Goal: Communication & Community: Answer question/provide support

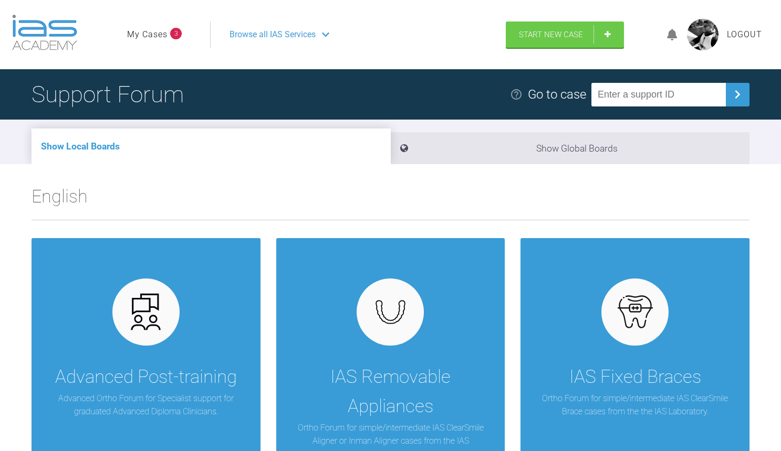
click at [157, 35] on link "My Cases" at bounding box center [147, 35] width 40 height 14
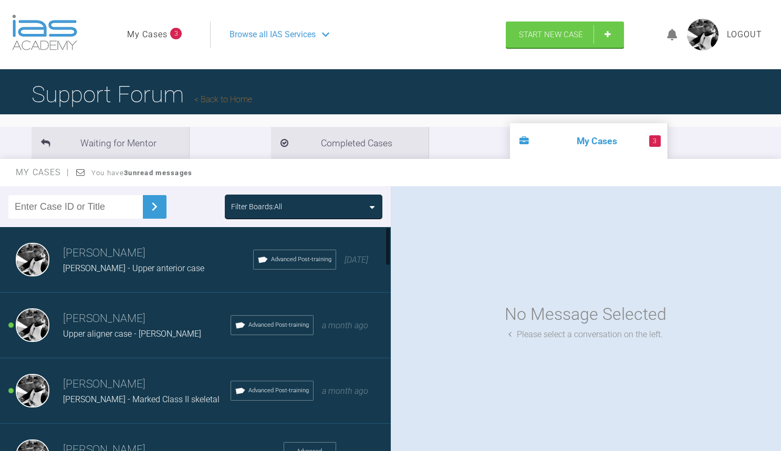
scroll to position [47, 0]
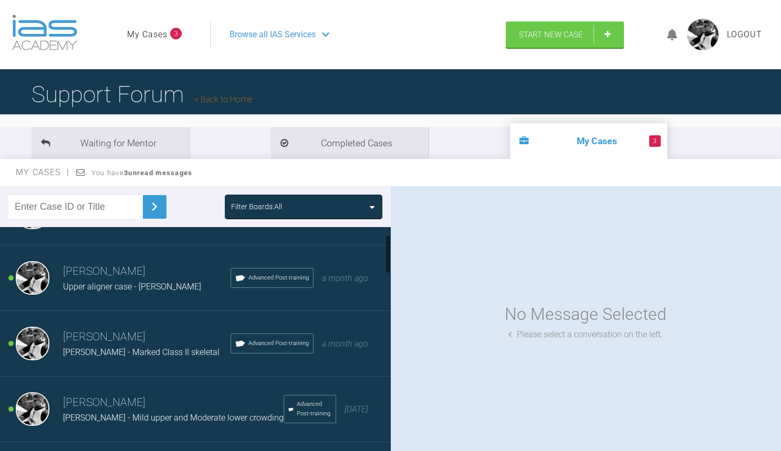
click at [178, 269] on h3 "[PERSON_NAME]" at bounding box center [146, 272] width 167 height 18
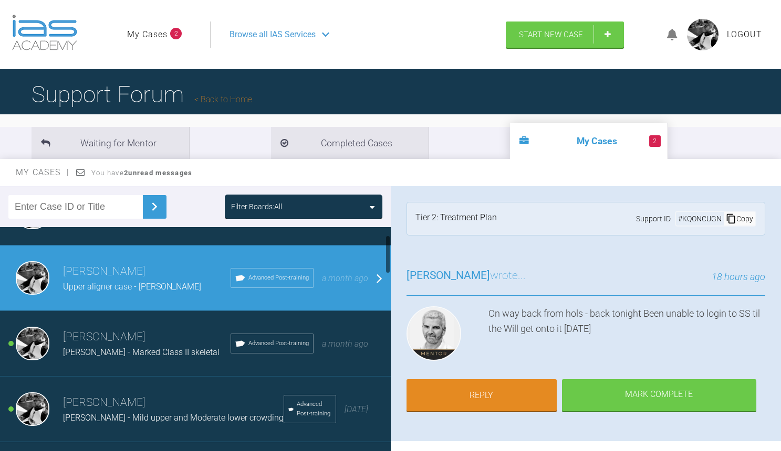
click at [115, 338] on h3 "[PERSON_NAME]" at bounding box center [146, 338] width 167 height 18
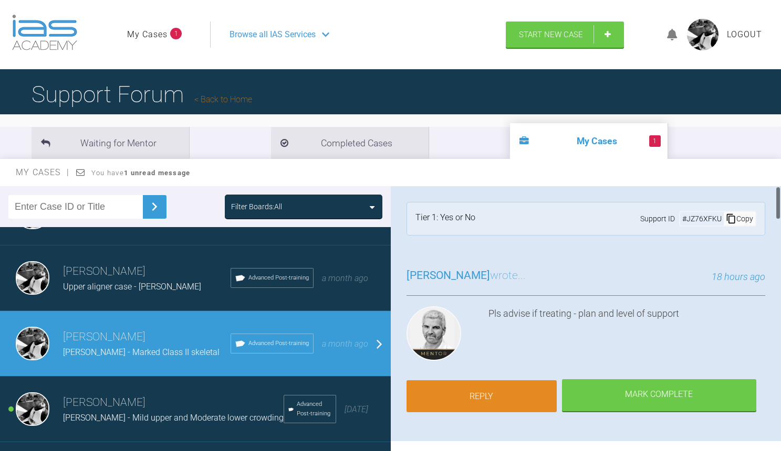
click at [467, 394] on link "Reply" at bounding box center [481, 397] width 150 height 33
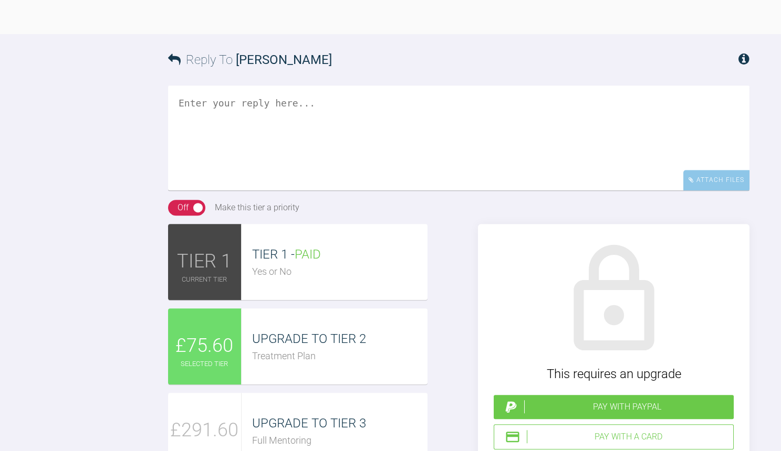
scroll to position [3692, 0]
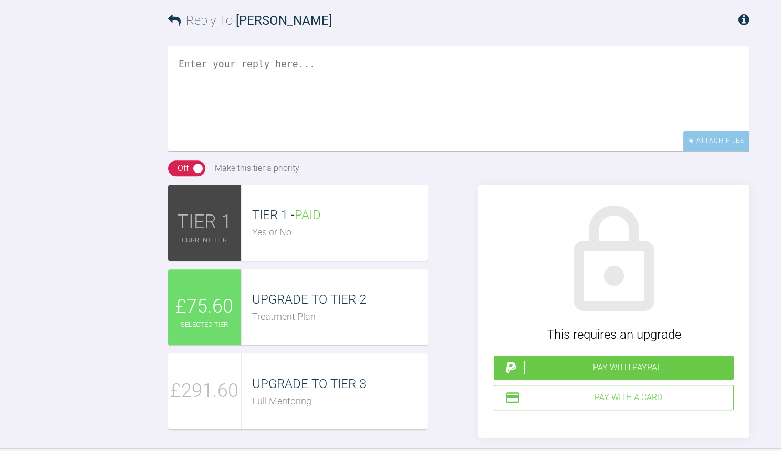
click at [301, 151] on textarea at bounding box center [458, 98] width 581 height 105
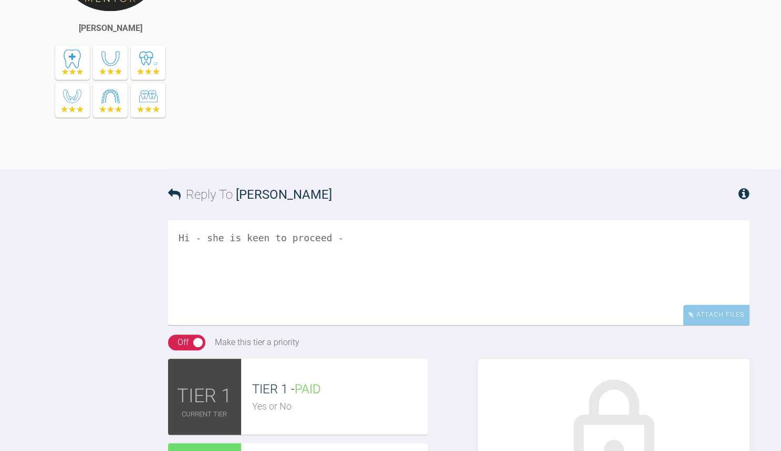
scroll to position [3611, 0]
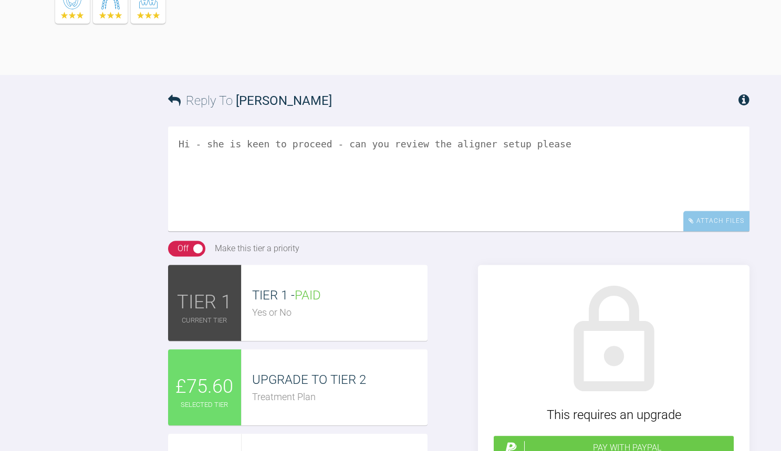
click at [404, 231] on textarea "Hi - she is keen to proceed - can you review the aligner setup please" at bounding box center [458, 179] width 581 height 105
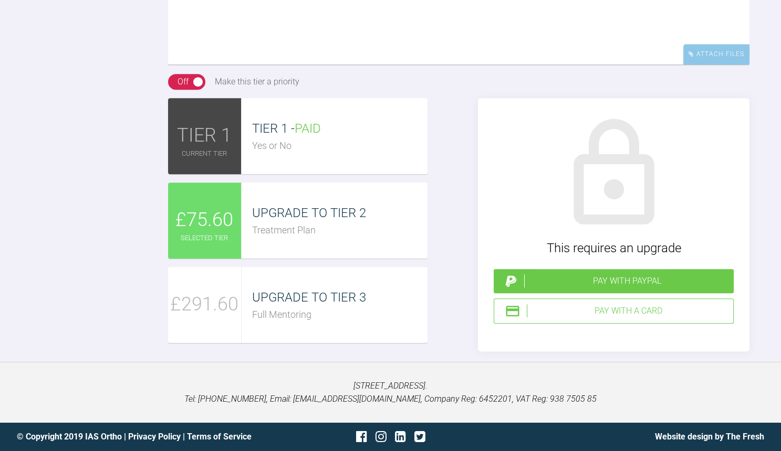
scroll to position [3810, 0]
type textarea "Hi - she is keen to proceed - can you review the SureSmile setup please"
click at [608, 288] on div "Pay with PayPal" at bounding box center [626, 282] width 205 height 14
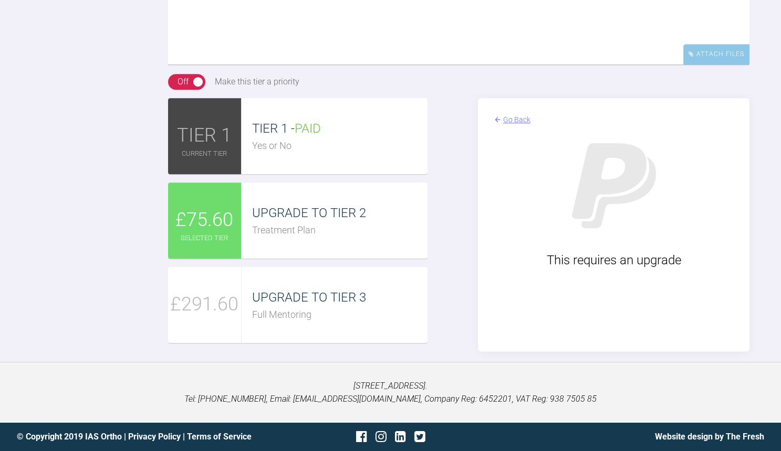
scroll to position [3870, 0]
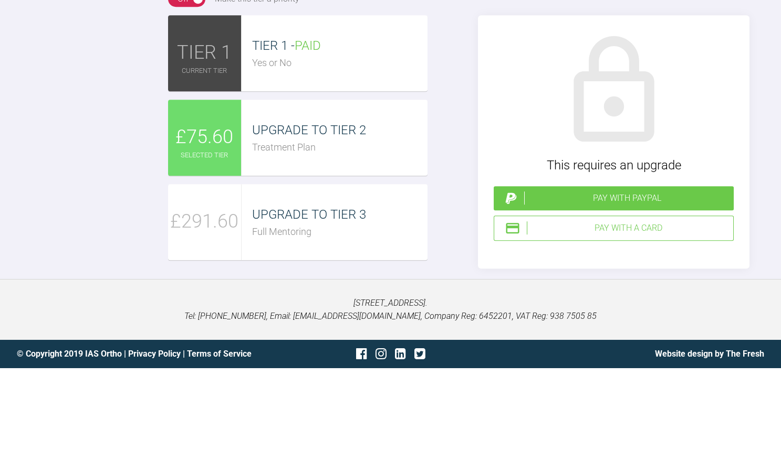
click at [607, 205] on div "Pay with PayPal" at bounding box center [626, 199] width 205 height 14
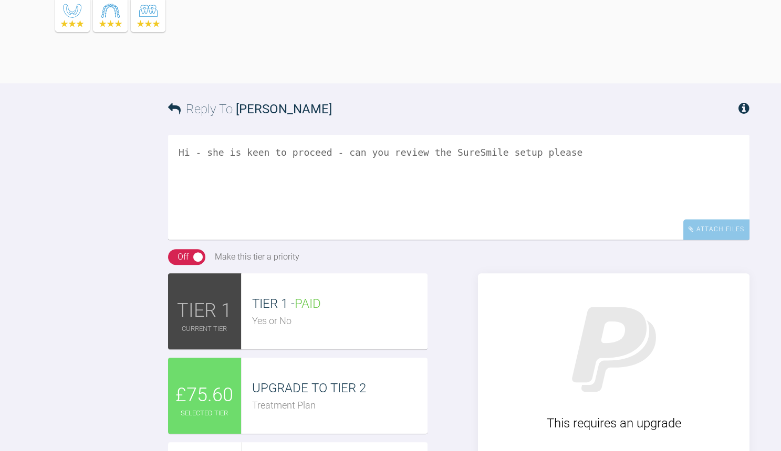
scroll to position [3576, 0]
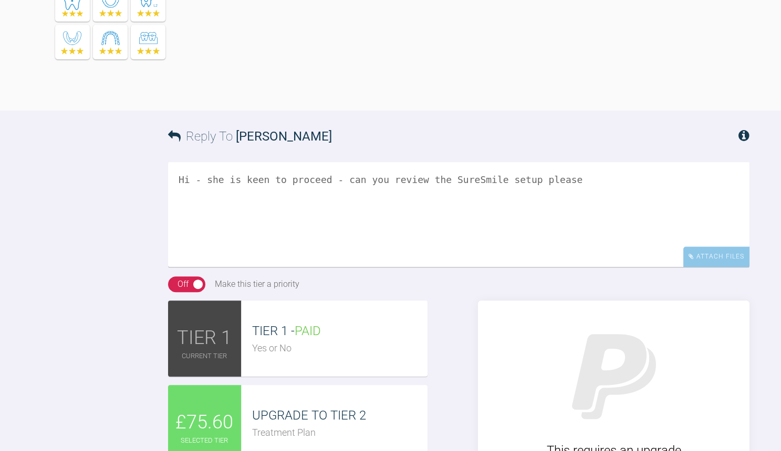
drag, startPoint x: 495, startPoint y: 302, endPoint x: 145, endPoint y: 290, distance: 349.8
click at [145, 290] on div "Reply To Ross Hobson Hi - she is keen to proceed - can you review the SureSmile…" at bounding box center [390, 333] width 781 height 444
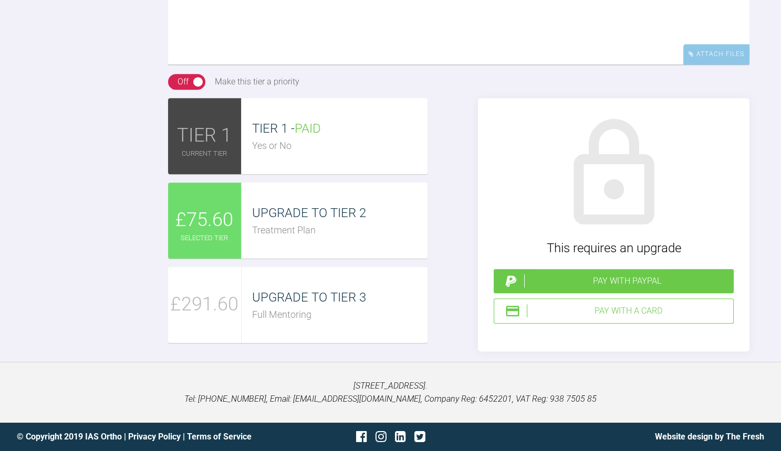
scroll to position [3893, 0]
click at [564, 283] on div "Pay with PayPal" at bounding box center [626, 282] width 205 height 14
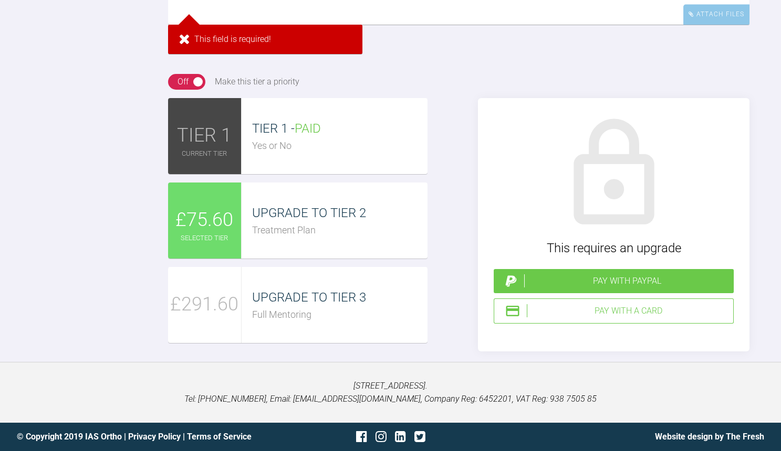
paste textarea "Hi - she is keen to proceed - can you review the SureSmile setup please"
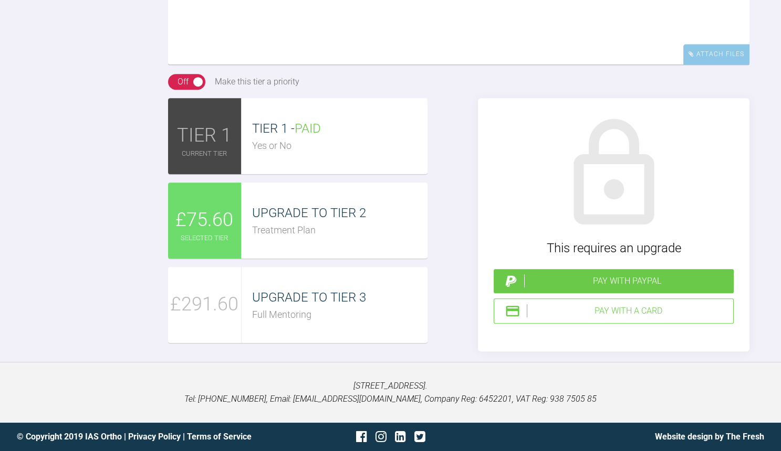
type textarea "Hi - she is keen to proceed - can you review the SureSmile setup please"
click at [573, 277] on div "Pay with PayPal" at bounding box center [626, 282] width 205 height 14
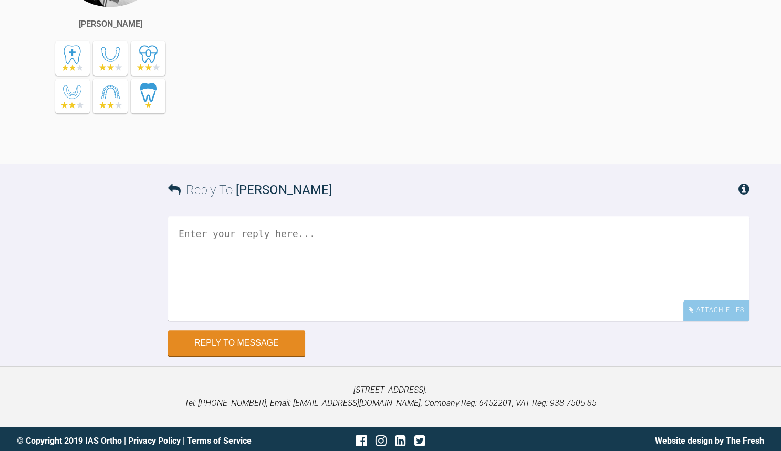
scroll to position [3817, 0]
